Goal: Register for event/course

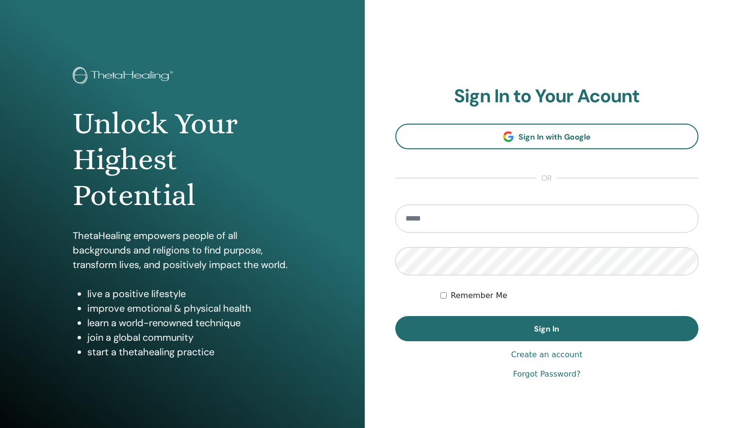
click at [526, 224] on input "email" at bounding box center [547, 219] width 304 height 28
type input "**********"
click at [395, 316] on button "Sign In" at bounding box center [547, 328] width 304 height 25
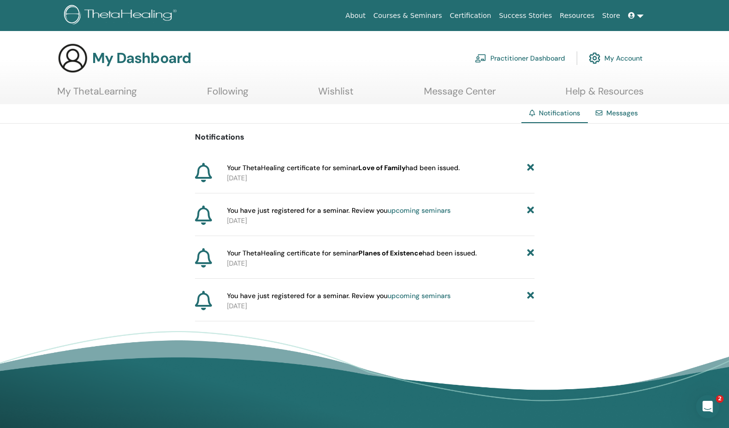
click at [425, 210] on link "upcoming seminars" at bounding box center [418, 210] width 63 height 9
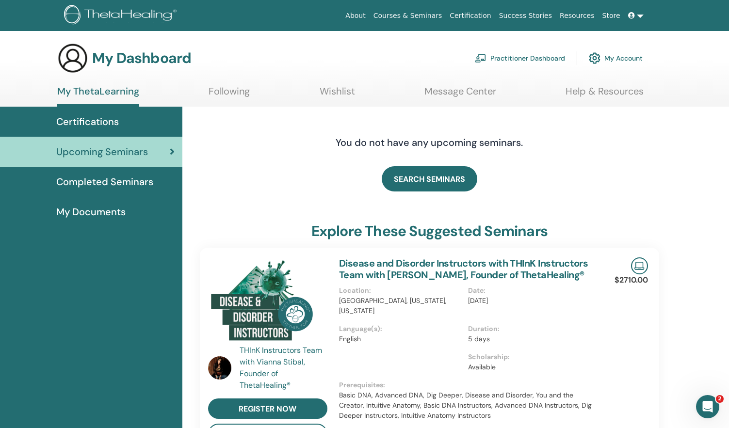
click at [109, 181] on span "Completed Seminars" at bounding box center [104, 182] width 97 height 15
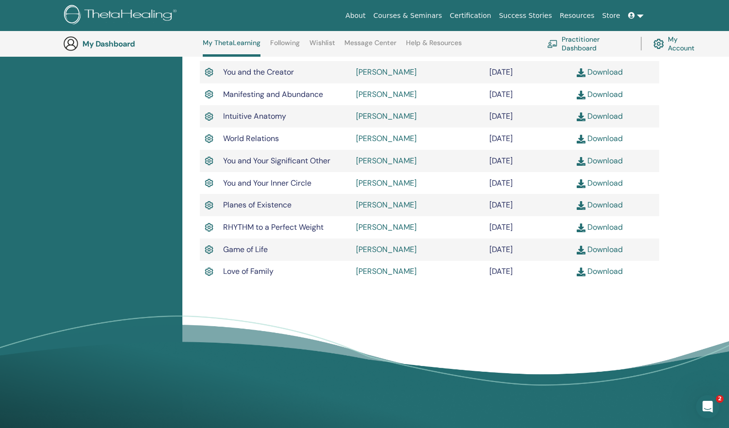
scroll to position [372, 0]
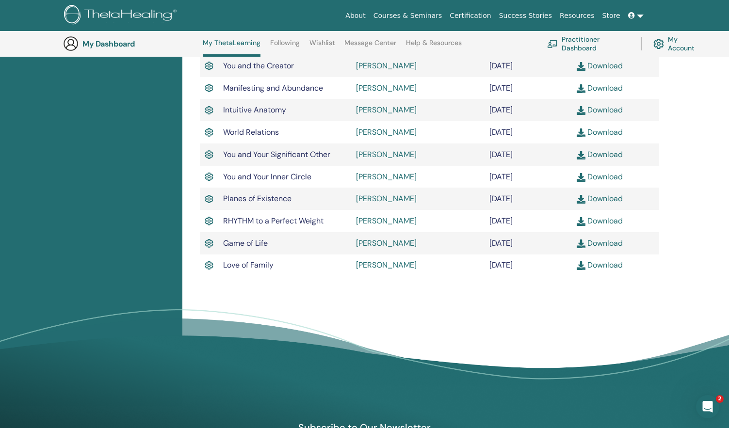
click at [406, 274] on td "Zsuzsanna Valasik" at bounding box center [417, 266] width 133 height 22
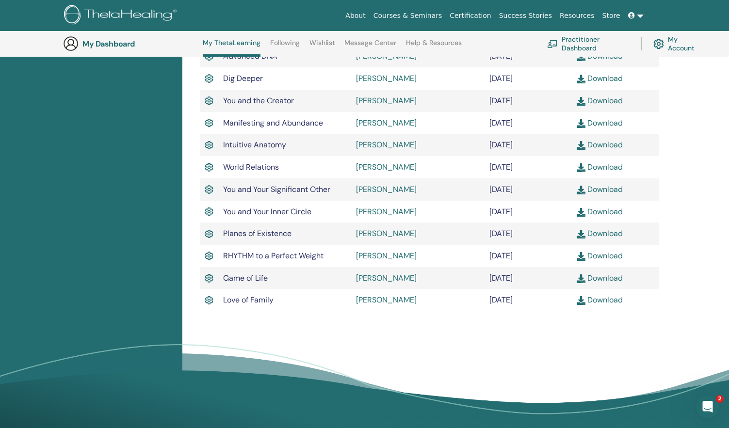
scroll to position [336, 0]
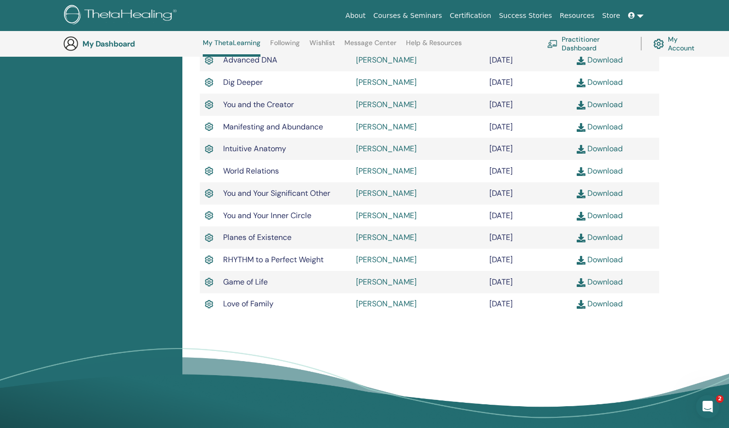
click at [401, 308] on link "Zsuzsanna Valasik" at bounding box center [386, 304] width 61 height 10
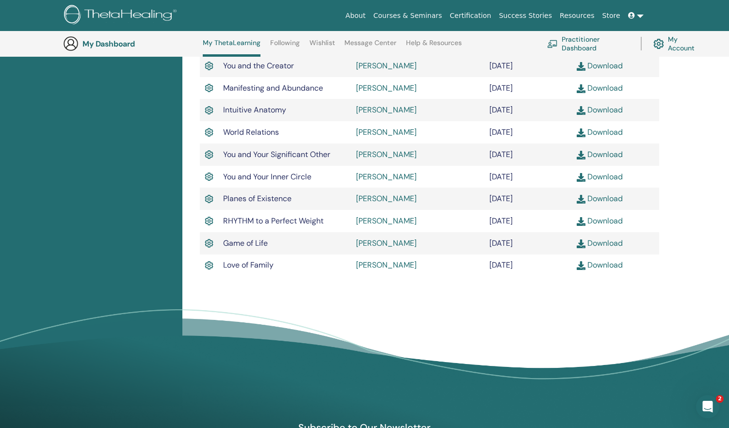
scroll to position [378, 0]
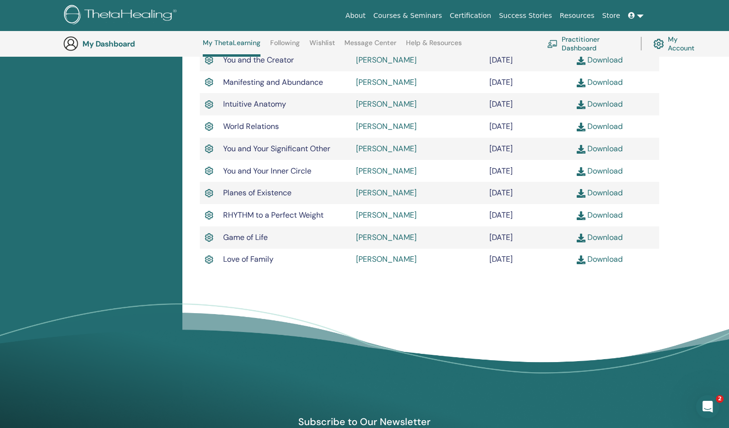
click at [400, 264] on link "Zsuzsanna Valasik" at bounding box center [386, 259] width 61 height 10
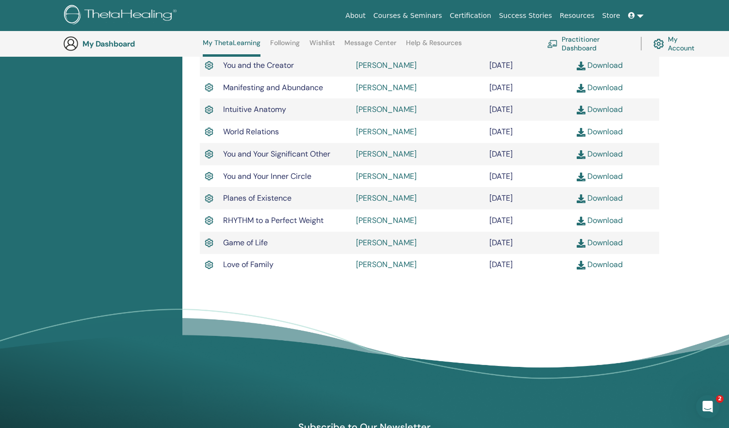
scroll to position [376, 0]
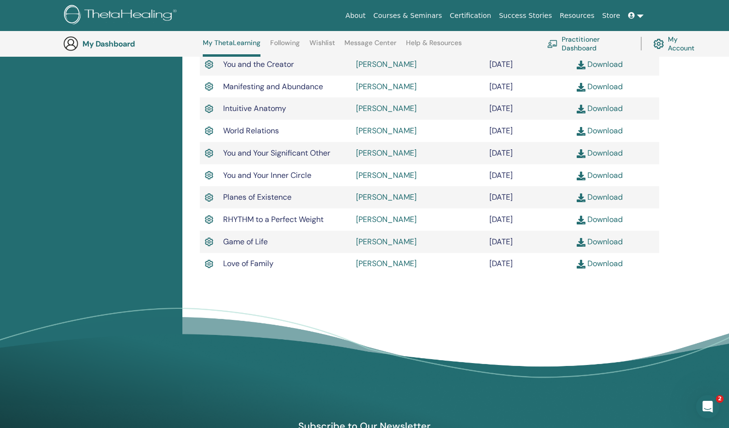
click at [401, 264] on link "Zsuzsanna Valasik" at bounding box center [386, 263] width 61 height 10
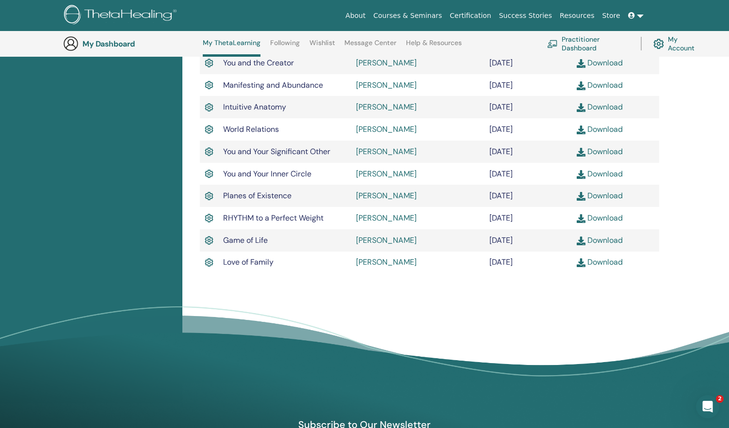
click at [392, 267] on link "Zsuzsanna Valasik" at bounding box center [386, 262] width 61 height 10
click at [394, 264] on link "Zsuzsanna Valasik" at bounding box center [386, 262] width 61 height 10
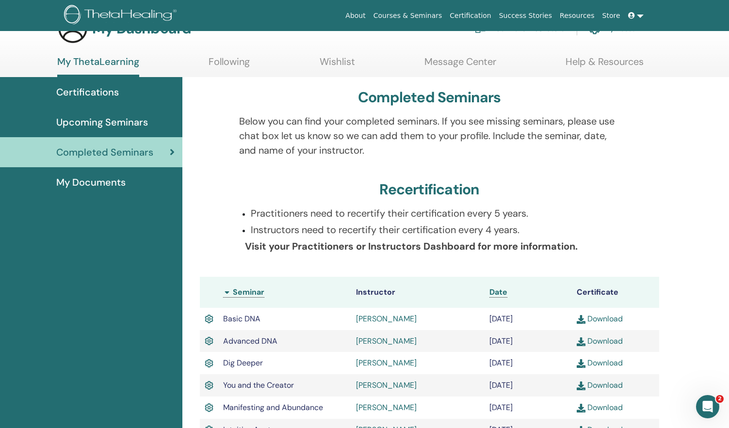
scroll to position [0, 0]
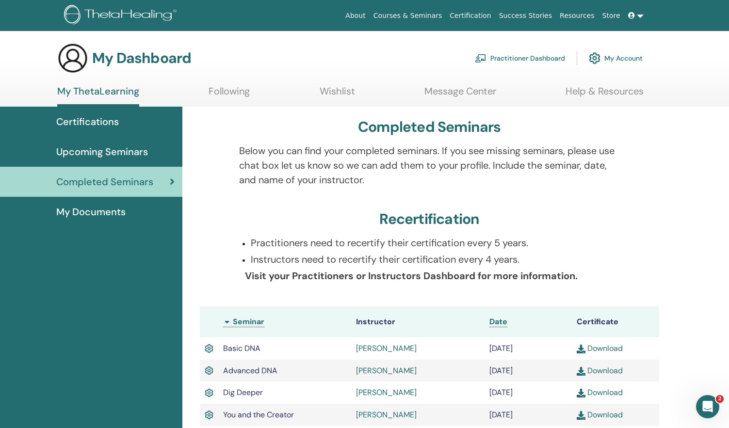
click at [122, 152] on span "Upcoming Seminars" at bounding box center [102, 151] width 92 height 15
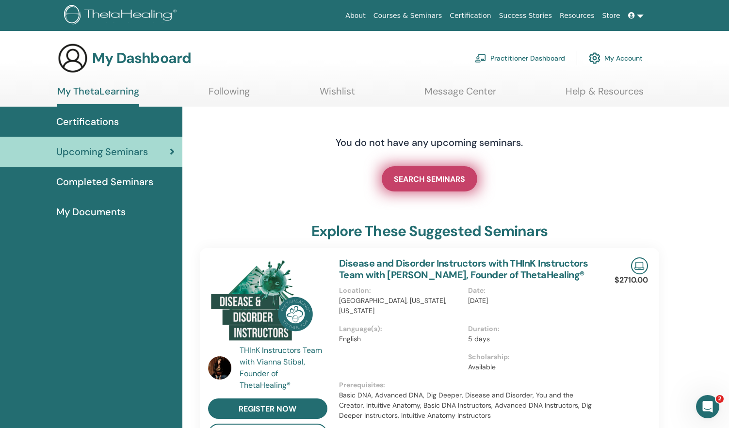
click at [453, 175] on span "SEARCH SEMINARS" at bounding box center [429, 179] width 71 height 10
click at [422, 178] on span "SEARCH SEMINARS" at bounding box center [429, 179] width 71 height 10
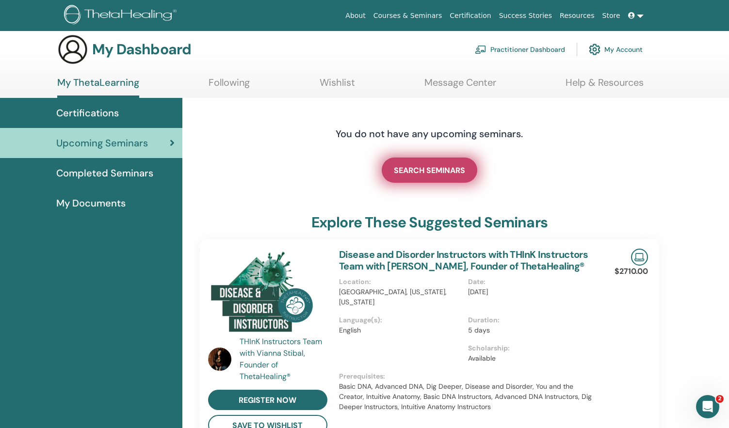
click at [414, 181] on link "SEARCH SEMINARS" at bounding box center [430, 170] width 96 height 25
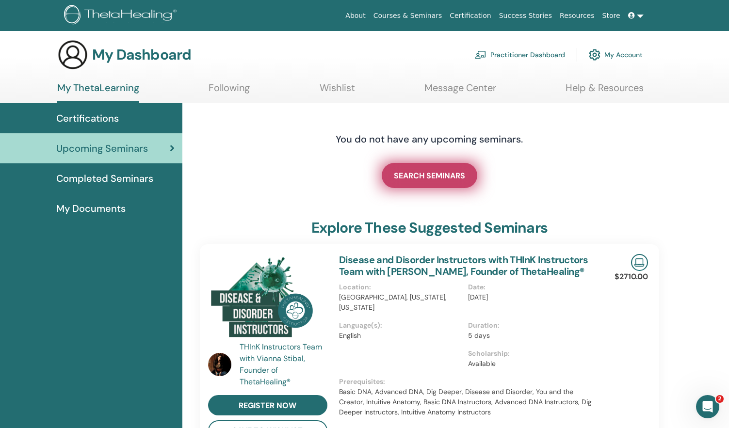
click at [414, 181] on link "SEARCH SEMINARS" at bounding box center [430, 175] width 96 height 25
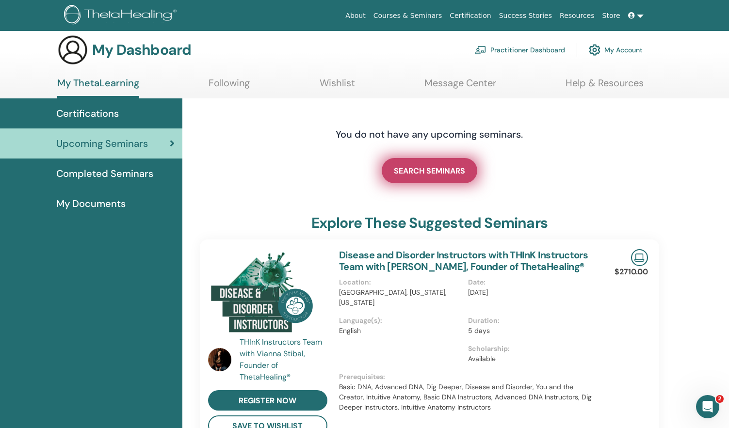
click at [414, 181] on link "SEARCH SEMINARS" at bounding box center [430, 170] width 96 height 25
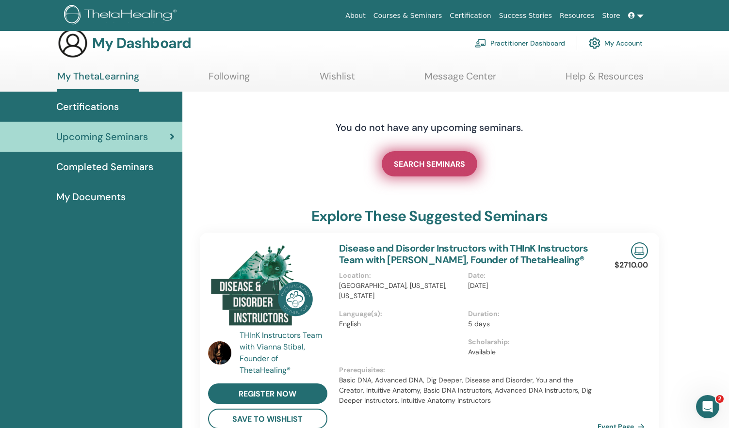
click at [429, 169] on span "SEARCH SEMINARS" at bounding box center [429, 164] width 71 height 10
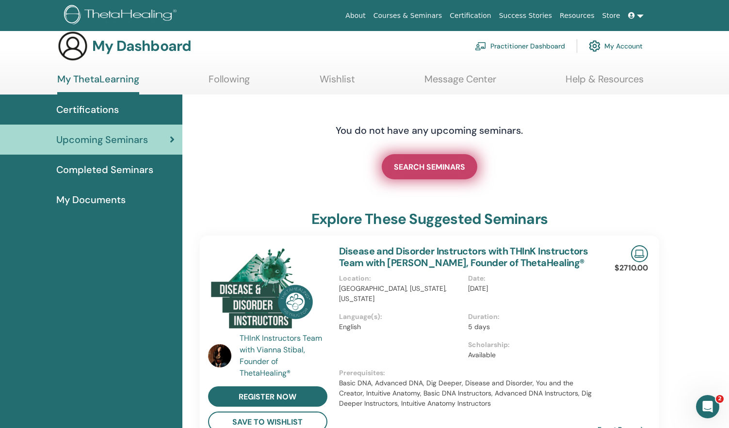
click at [436, 156] on link "SEARCH SEMINARS" at bounding box center [430, 166] width 96 height 25
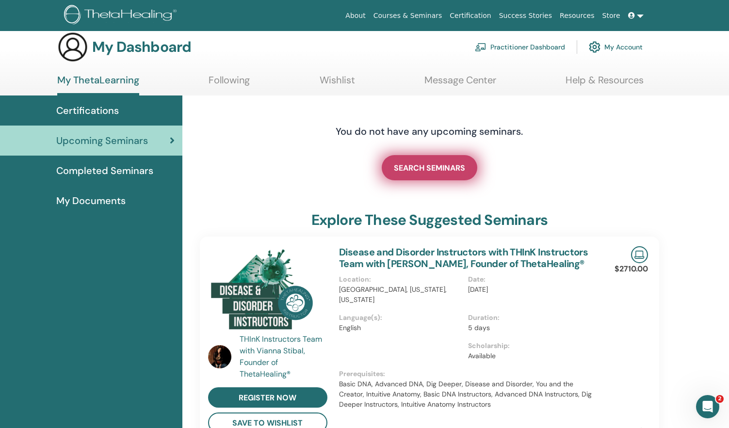
scroll to position [12, 0]
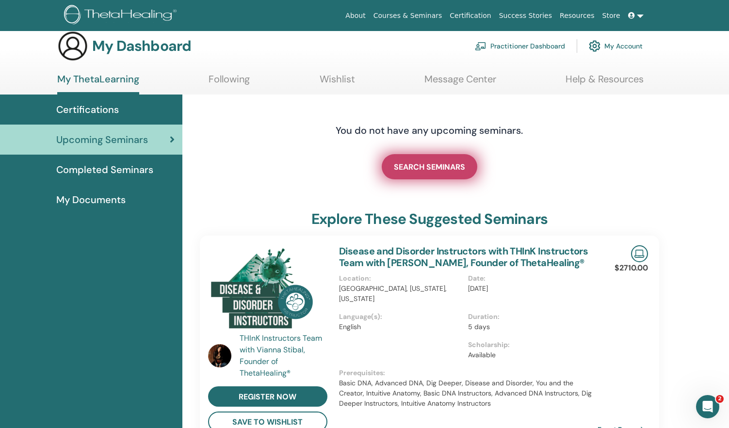
click at [434, 159] on link "SEARCH SEMINARS" at bounding box center [430, 166] width 96 height 25
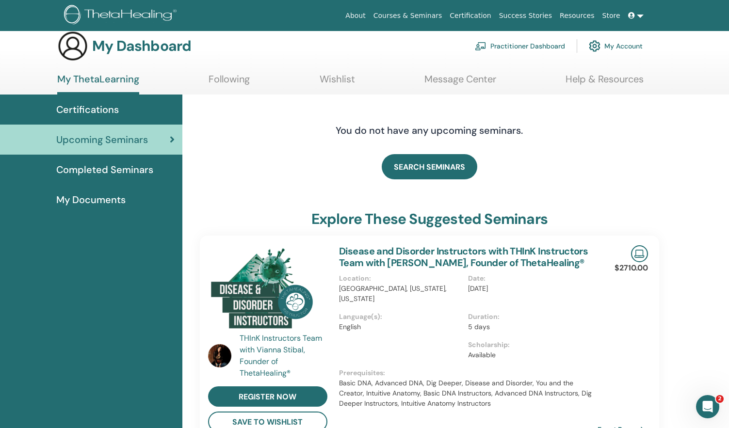
drag, startPoint x: 434, startPoint y: 159, endPoint x: 647, endPoint y: 6, distance: 262.3
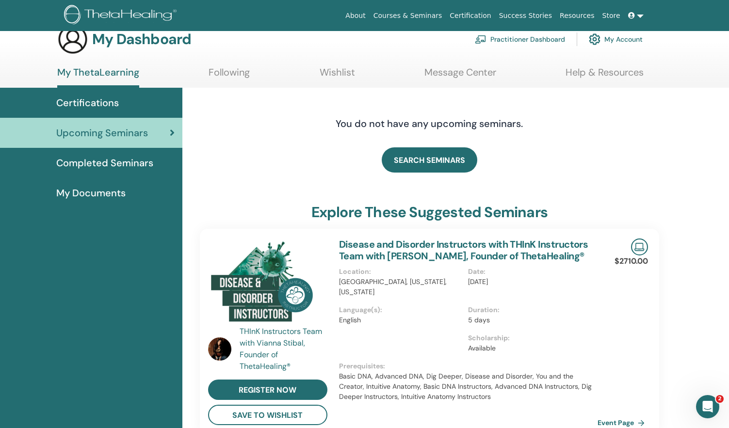
click at [103, 105] on span "Certifications" at bounding box center [87, 103] width 63 height 15
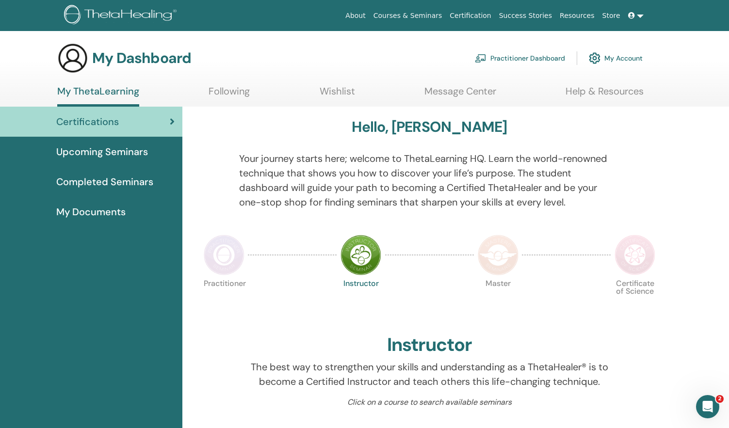
click at [116, 154] on span "Upcoming Seminars" at bounding box center [102, 151] width 92 height 15
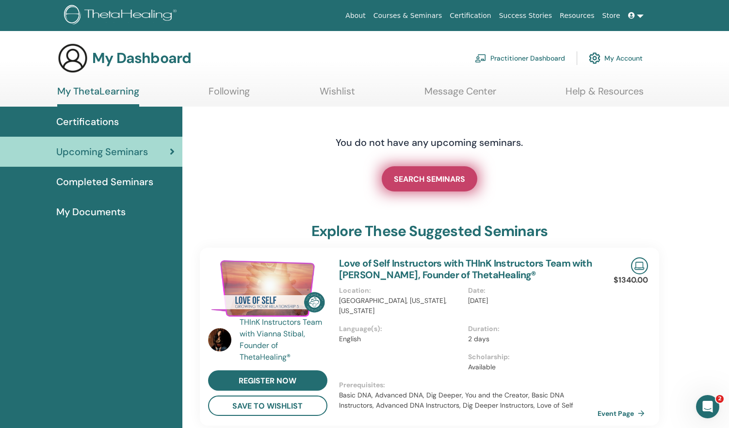
click at [415, 183] on span "SEARCH SEMINARS" at bounding box center [429, 179] width 71 height 10
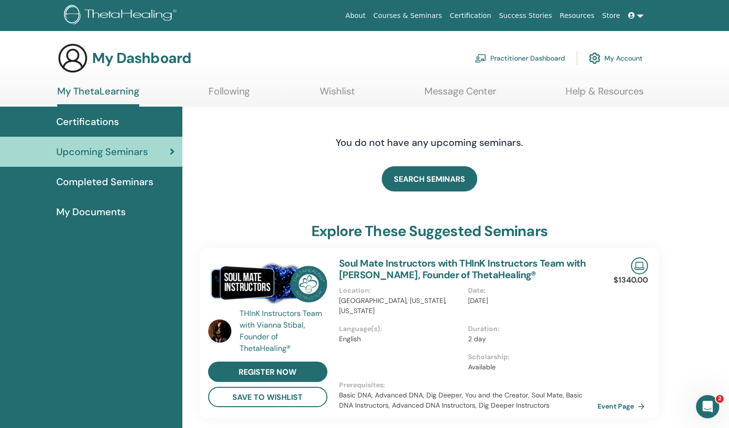
click at [436, 14] on link "Courses & Seminars" at bounding box center [407, 16] width 77 height 18
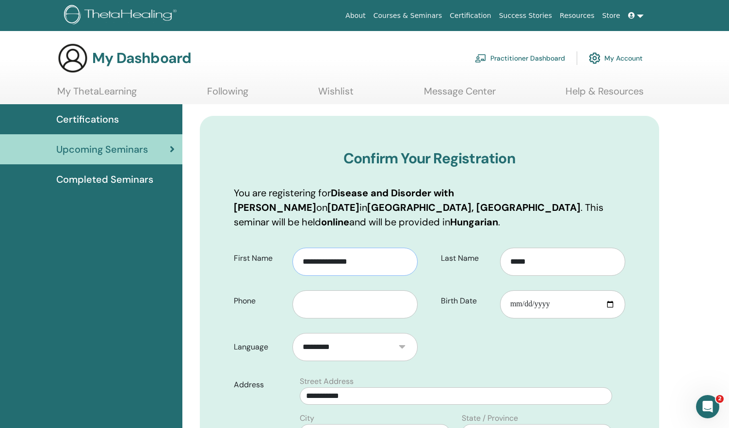
click at [318, 262] on input "**********" at bounding box center [354, 262] width 125 height 28
drag, startPoint x: 368, startPoint y: 263, endPoint x: 251, endPoint y: 265, distance: 116.9
click at [251, 265] on div "**********" at bounding box center [325, 258] width 199 height 35
type input "*****"
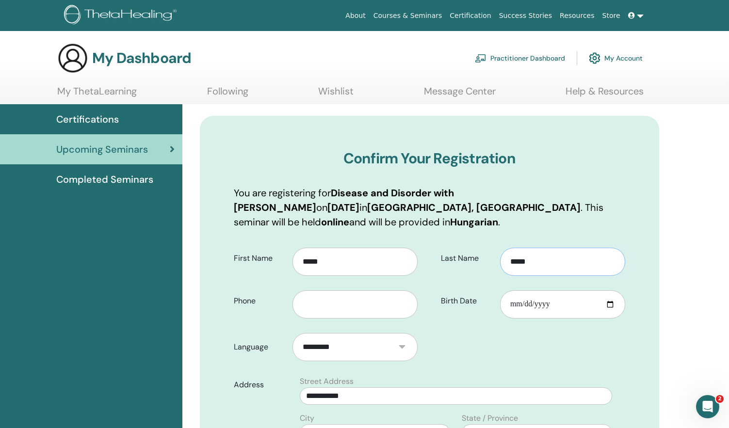
click at [521, 262] on input "*****" at bounding box center [562, 262] width 125 height 28
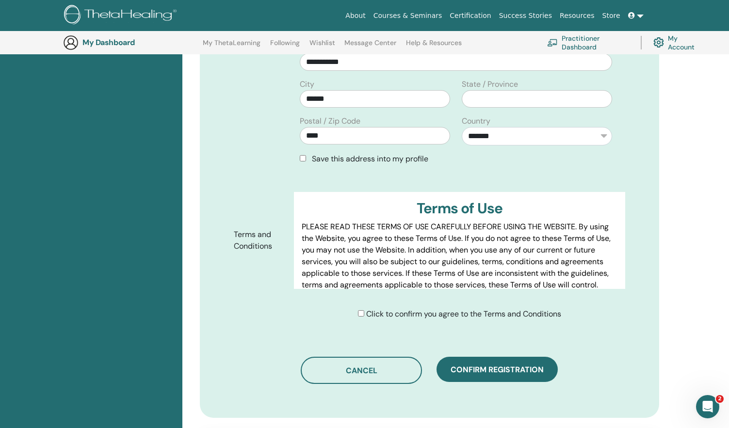
scroll to position [358, 0]
type input "*****"
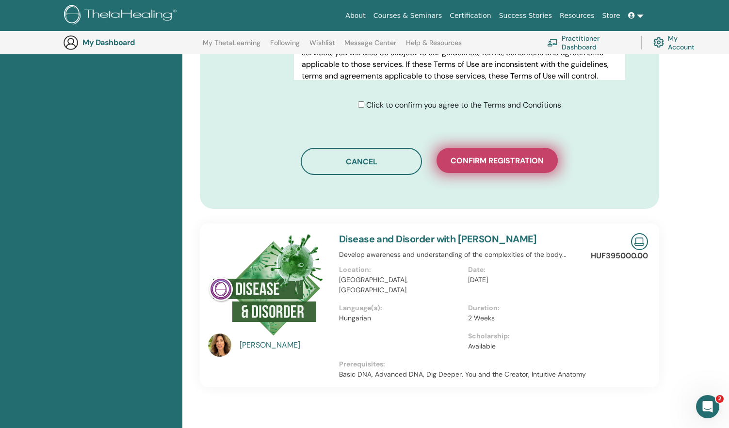
scroll to position [569, 0]
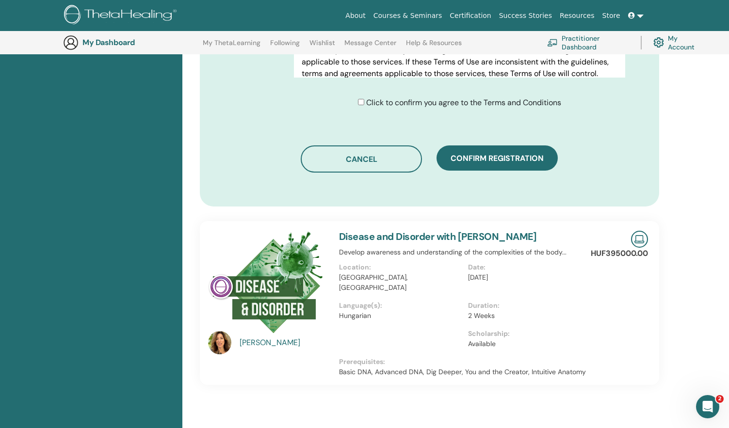
click at [492, 159] on span "Confirm registration" at bounding box center [496, 158] width 93 height 10
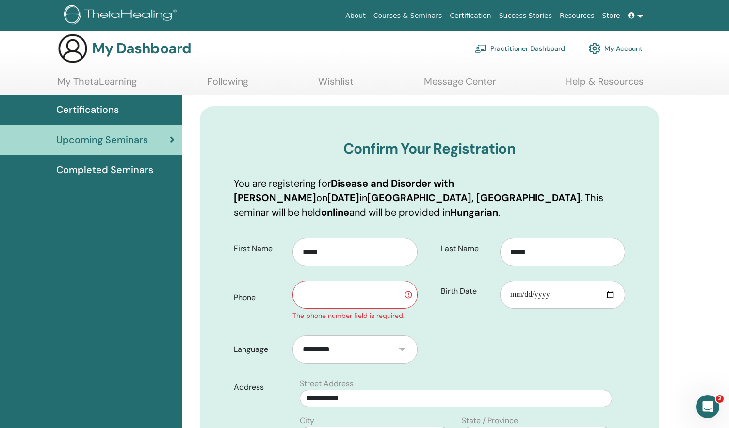
scroll to position [14, 0]
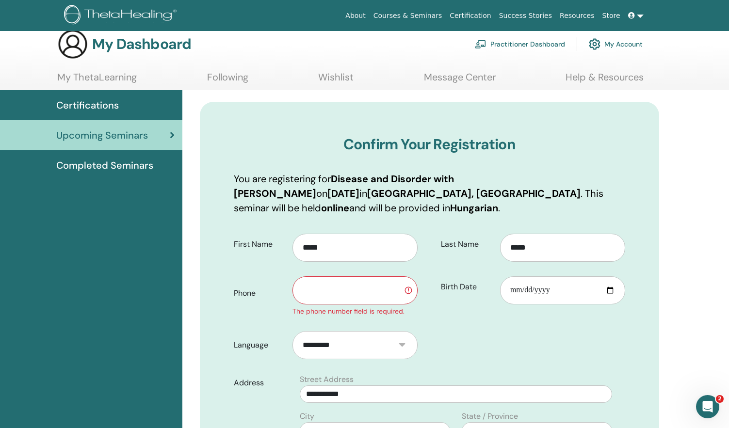
click at [371, 287] on input "text" at bounding box center [354, 290] width 125 height 28
type input "**********"
click at [434, 315] on div "**********" at bounding box center [530, 275] width 203 height 97
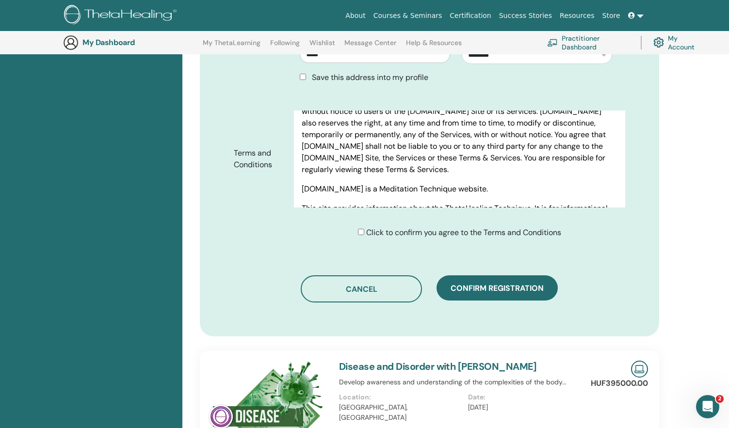
scroll to position [455, 0]
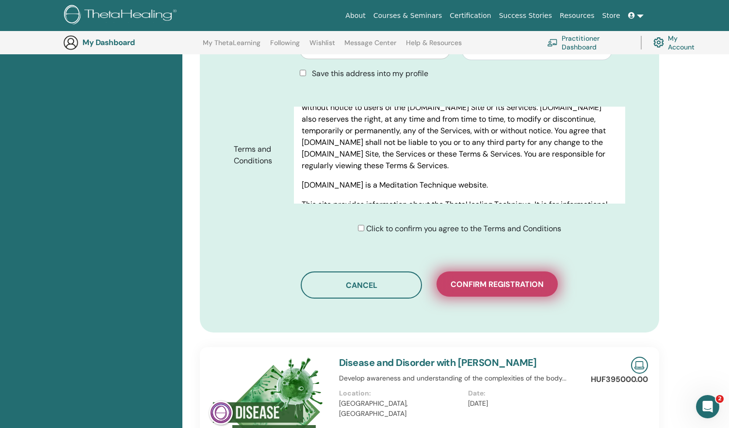
click at [509, 283] on span "Confirm registration" at bounding box center [496, 284] width 93 height 10
